Goal: Transaction & Acquisition: Purchase product/service

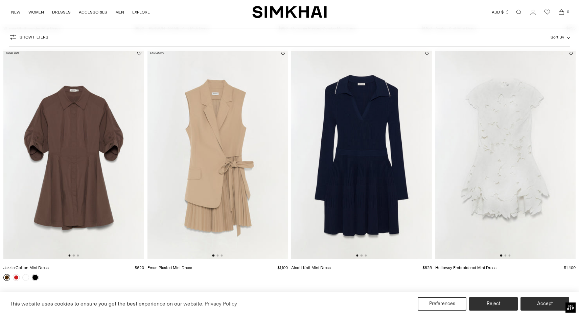
scroll to position [1018, 0]
click at [222, 138] on img at bounding box center [218, 154] width 141 height 211
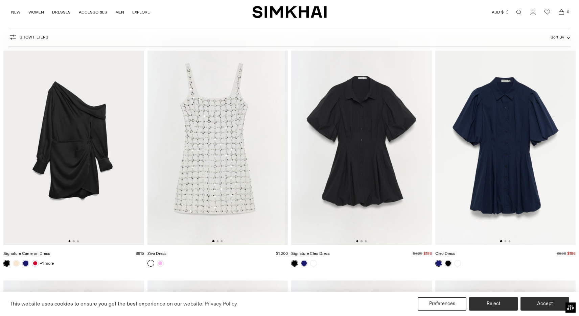
scroll to position [2245, 0]
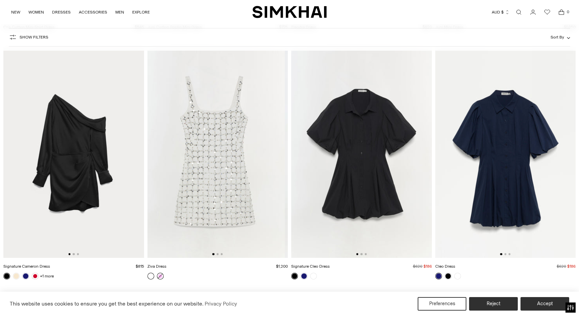
click at [161, 276] on link at bounding box center [160, 276] width 7 height 7
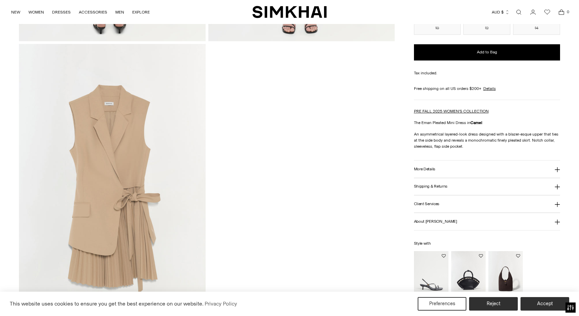
scroll to position [575, 0]
